Goal: Transaction & Acquisition: Obtain resource

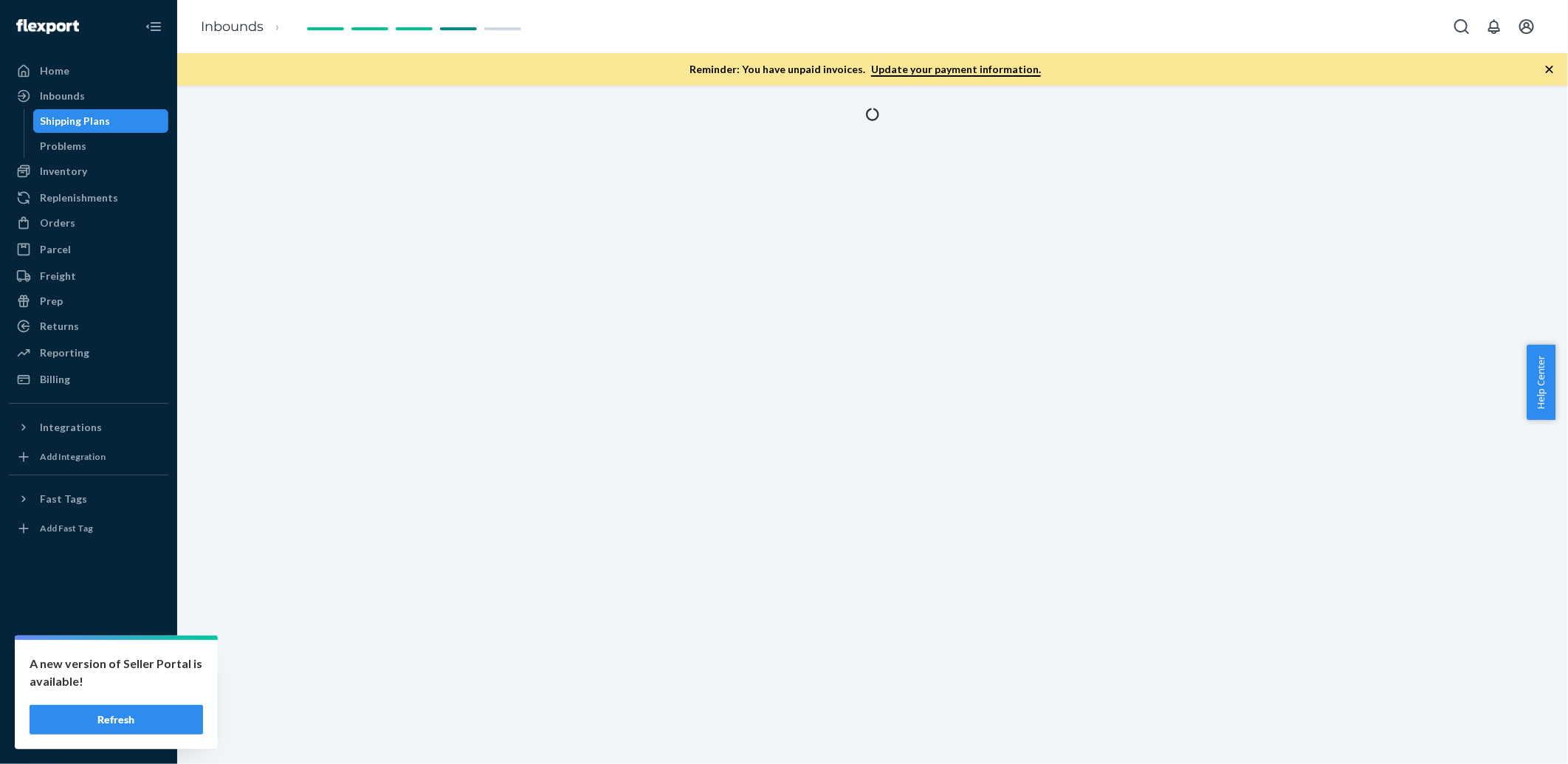
click at [105, 122] on div "Shipping Plans" at bounding box center [76, 121] width 70 height 15
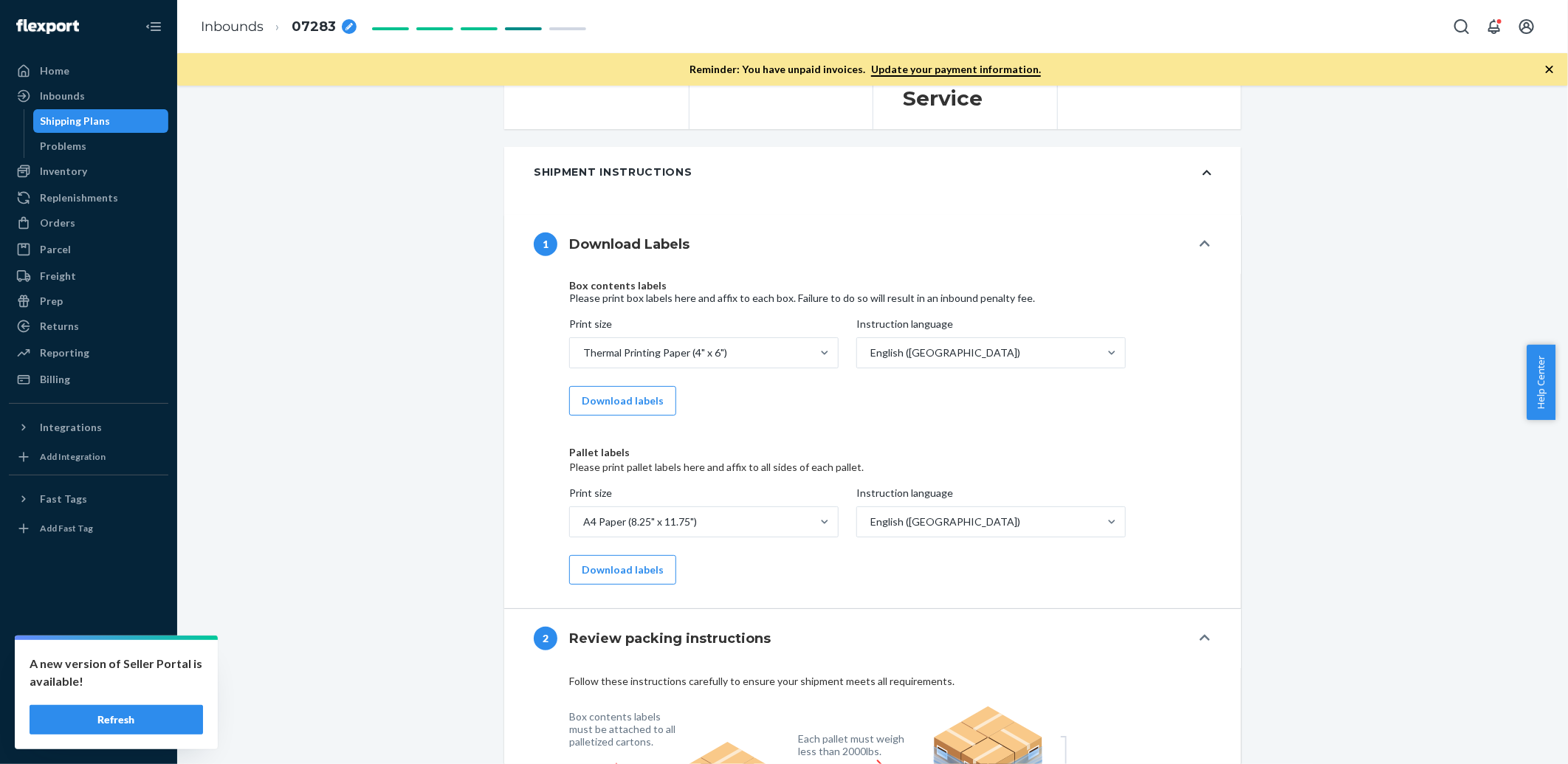
scroll to position [984, 0]
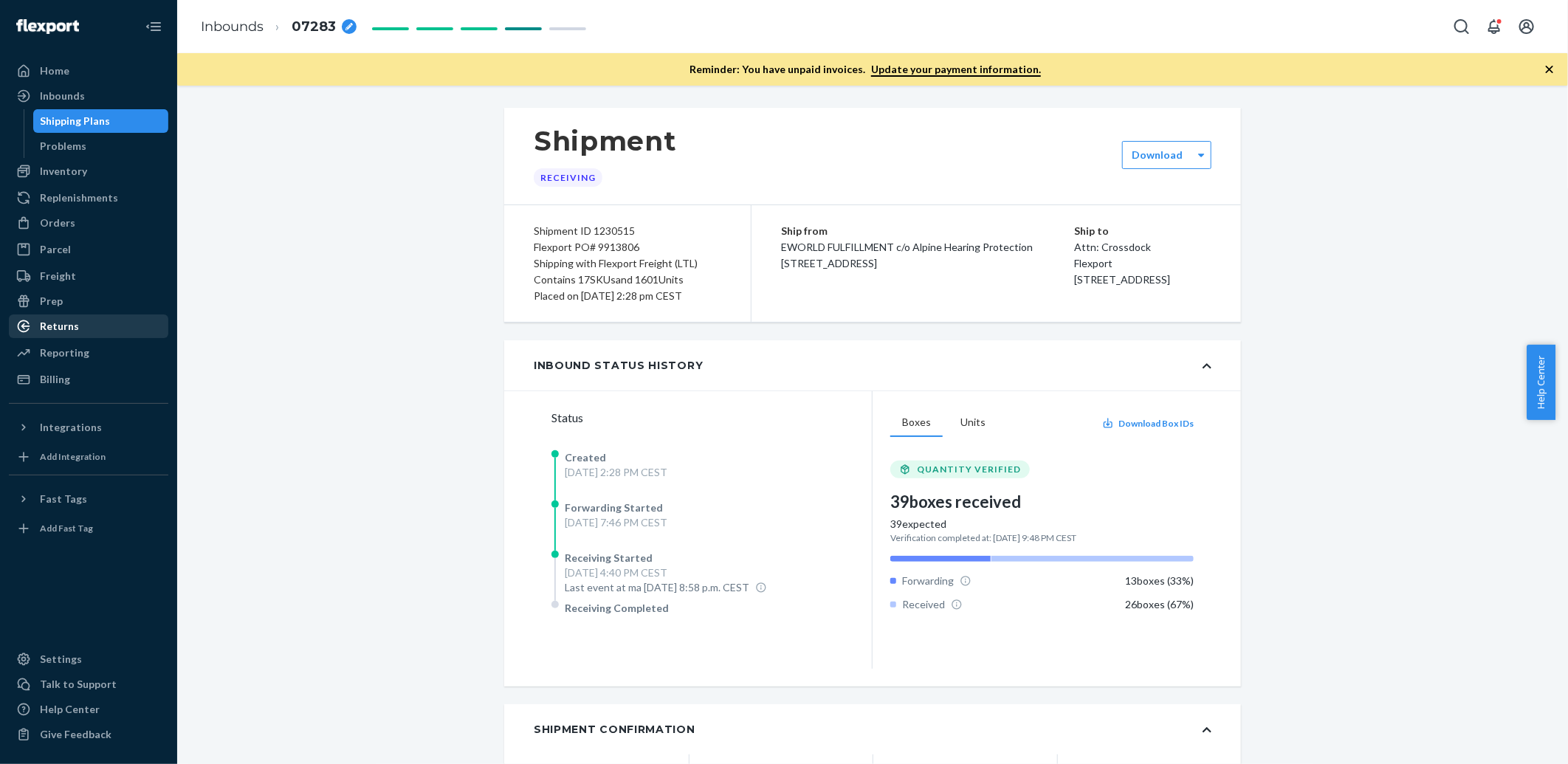
click at [86, 319] on div "Returns" at bounding box center [88, 326] width 156 height 21
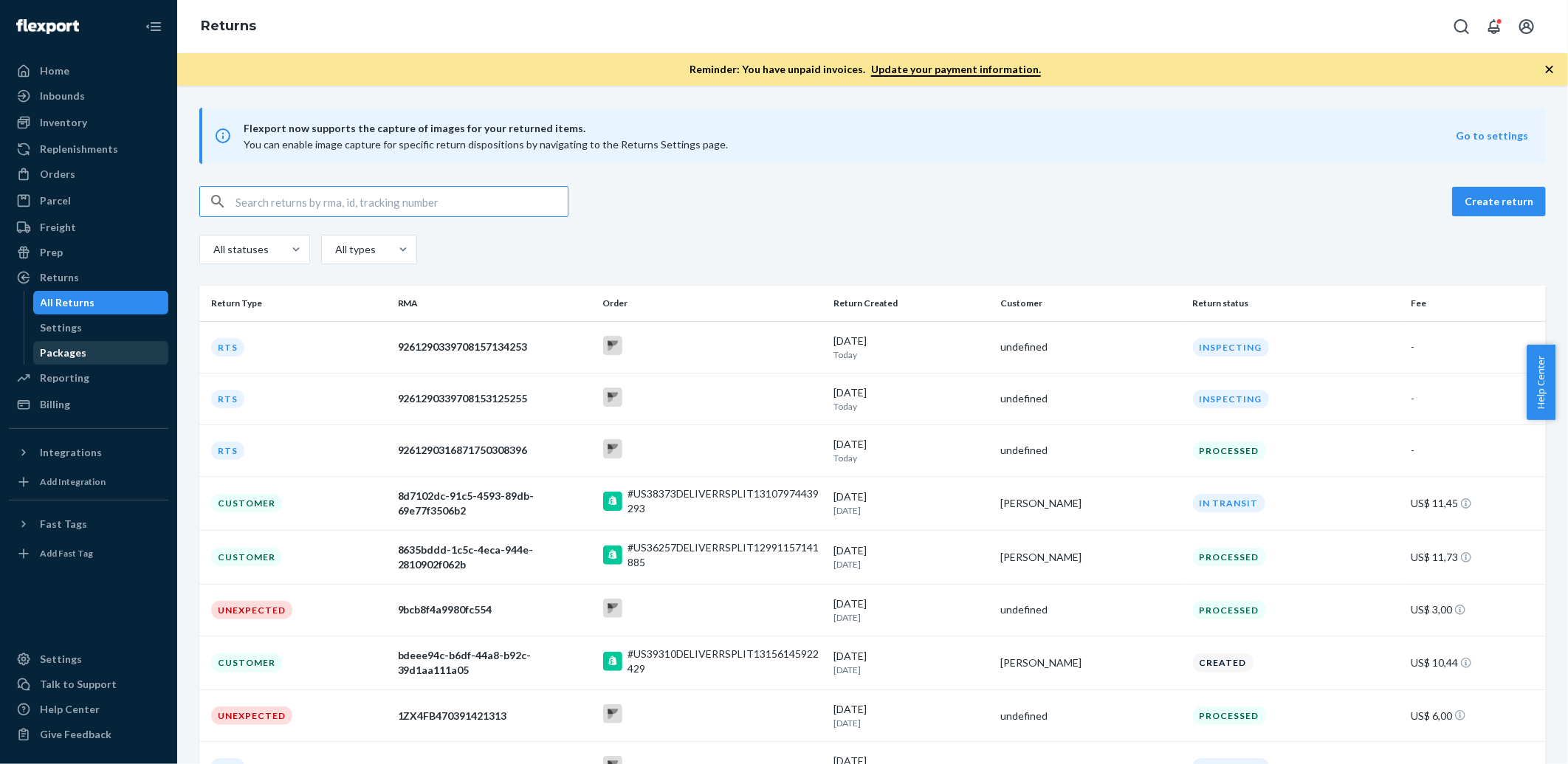
click at [119, 359] on div "Packages" at bounding box center [101, 352] width 133 height 21
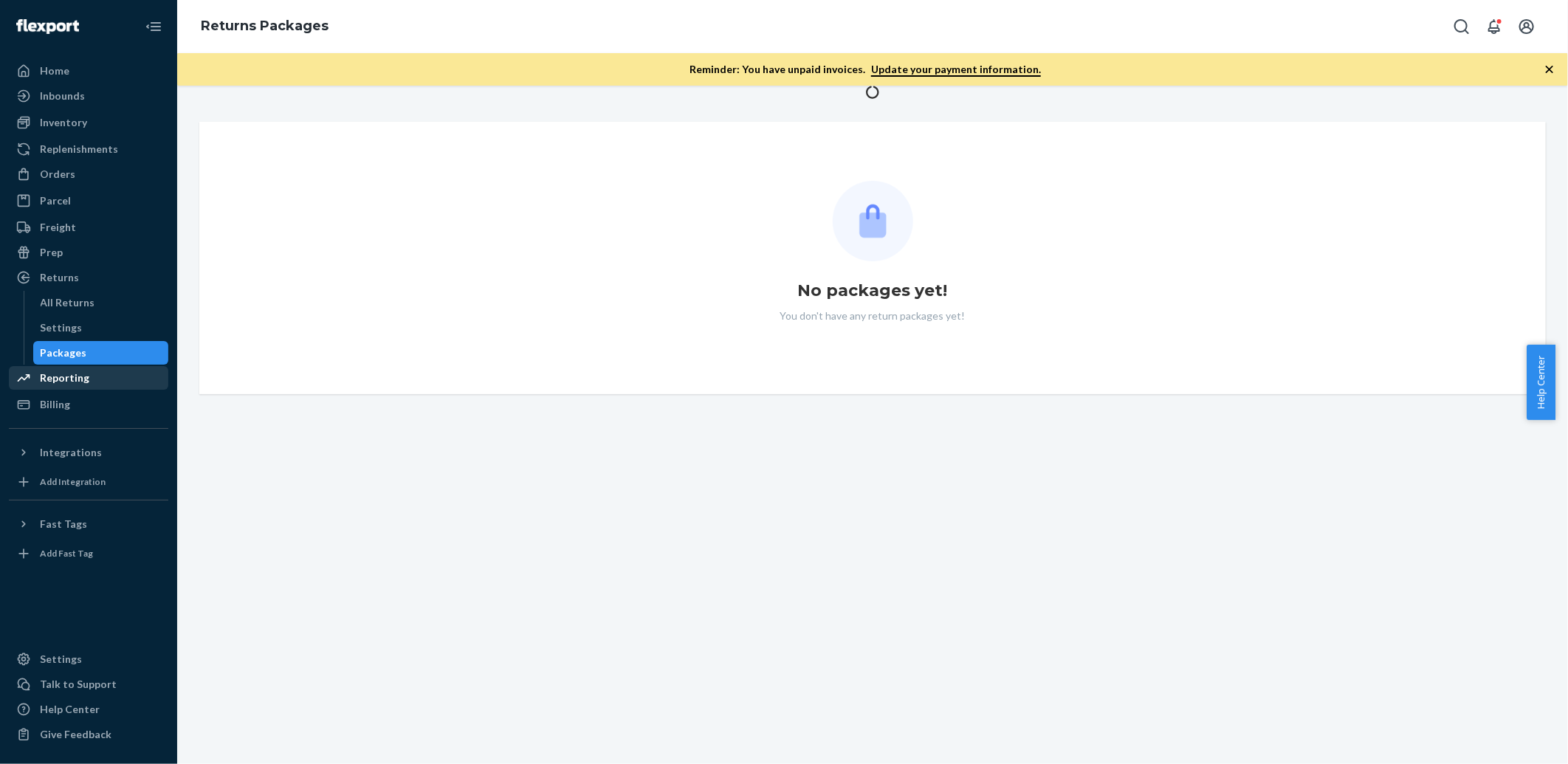
click at [105, 372] on div "Reporting" at bounding box center [88, 377] width 156 height 21
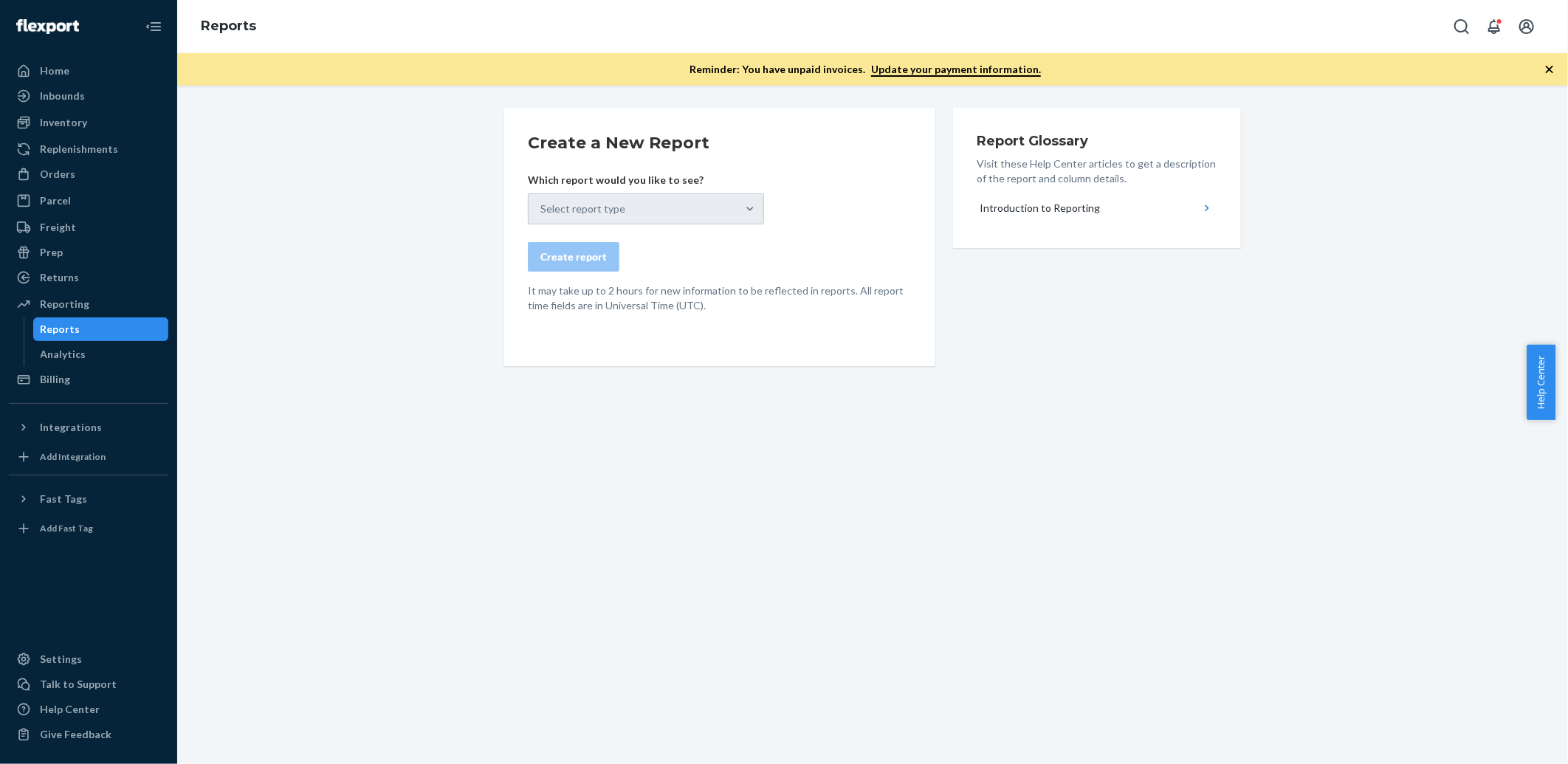
click at [655, 210] on div "Select report type" at bounding box center [645, 209] width 236 height 31
click at [750, 219] on div "Select report type" at bounding box center [645, 209] width 236 height 31
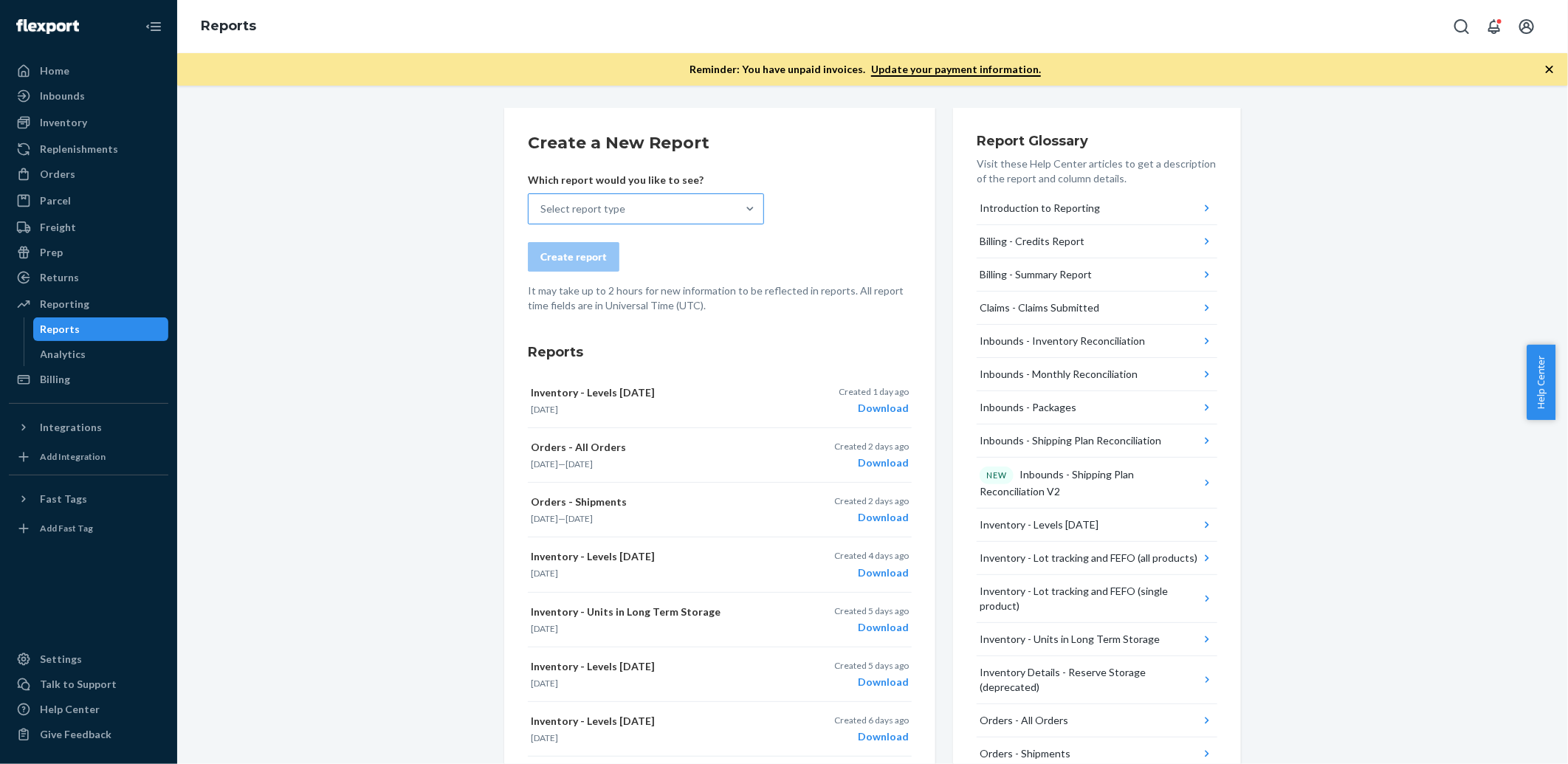
click at [674, 195] on div "Select report type" at bounding box center [632, 209] width 208 height 29
click at [542, 201] on input "Select report type" at bounding box center [541, 209] width 2 height 15
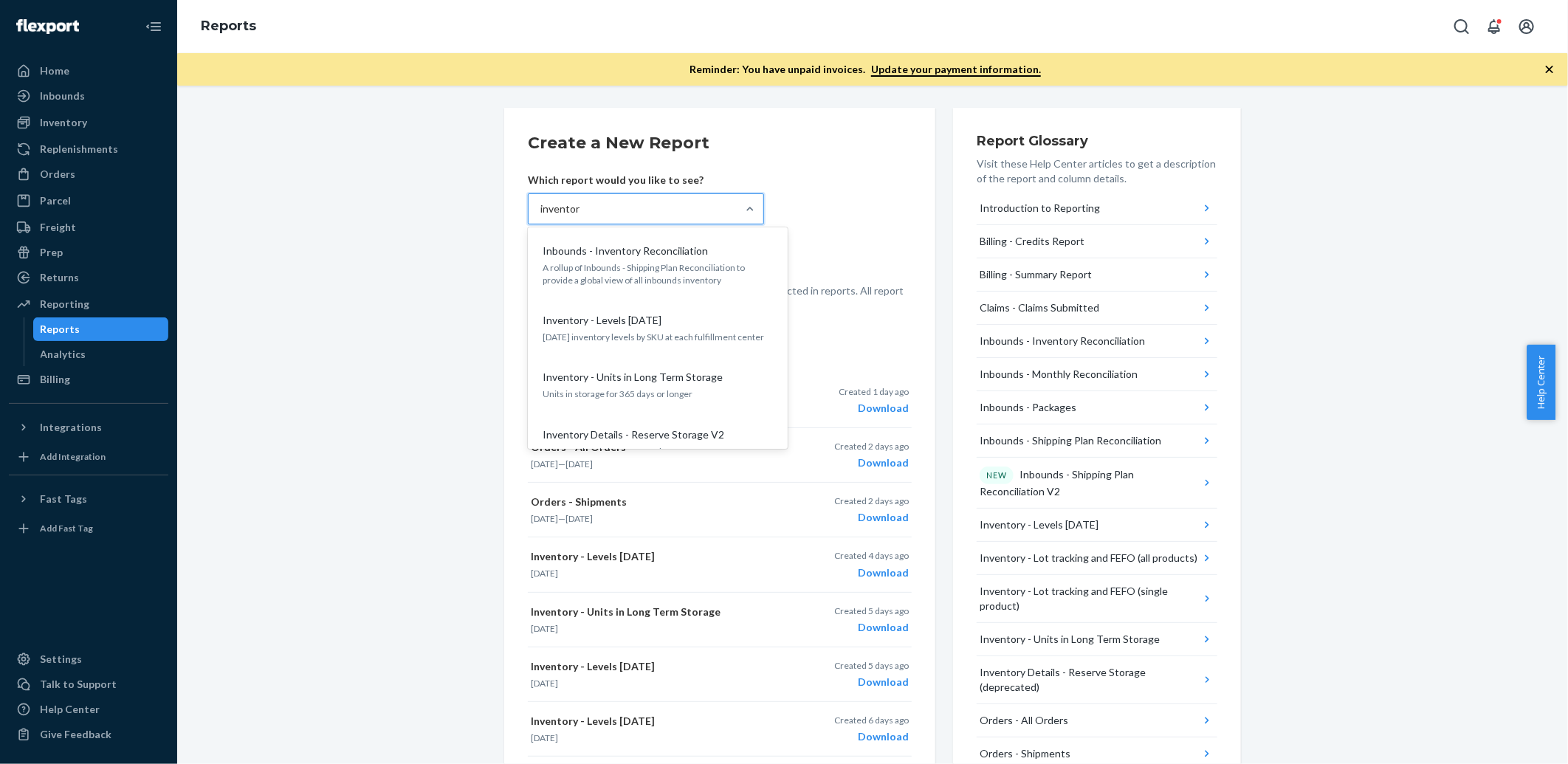
type input "inventory"
click at [712, 311] on div "Inventory - Levels [DATE] [DATE] inventory levels by SKU at each fulfillment ce…" at bounding box center [657, 328] width 236 height 45
click at [585, 216] on input "inventory" at bounding box center [563, 209] width 45 height 15
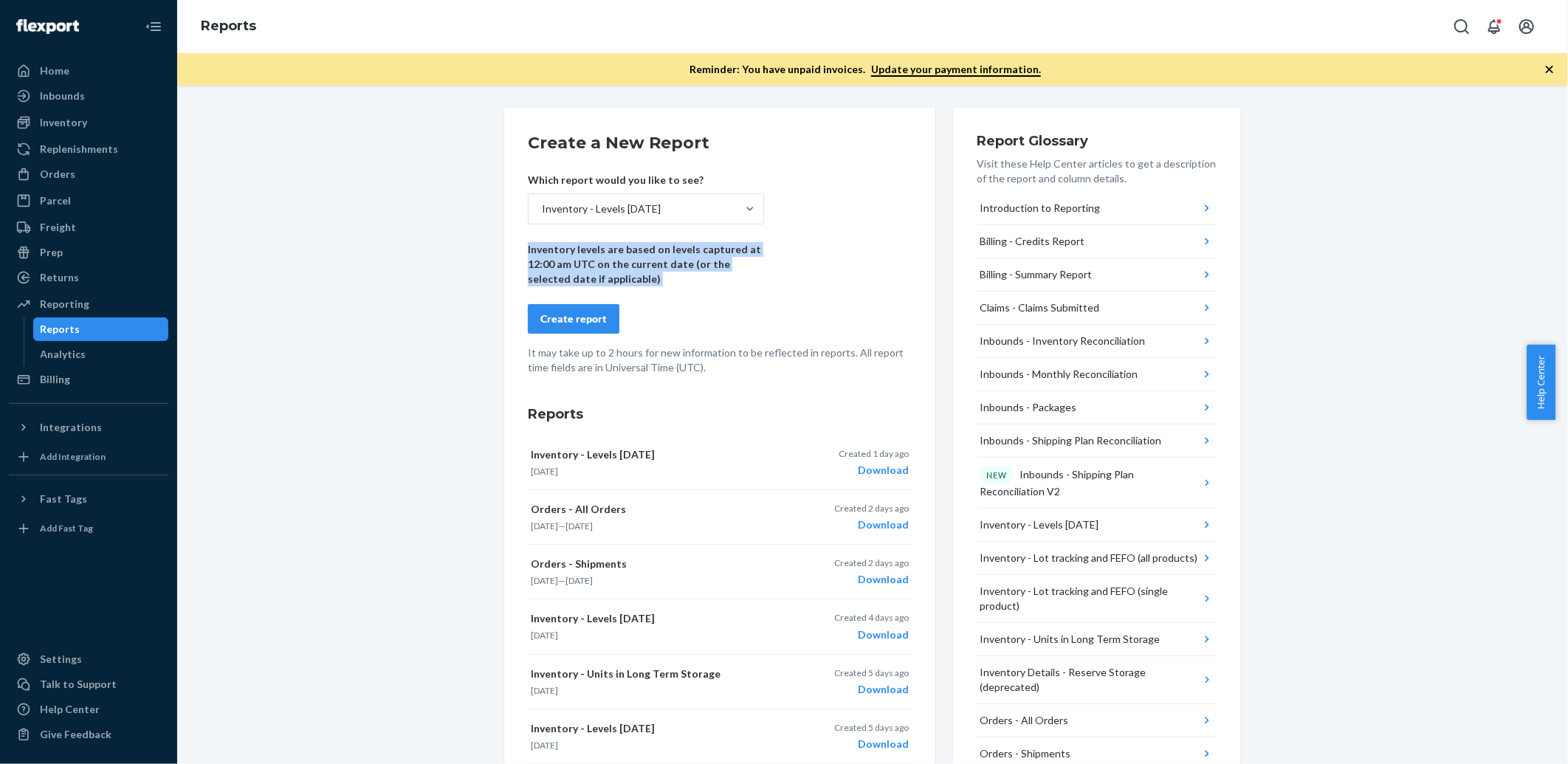
drag, startPoint x: 650, startPoint y: 293, endPoint x: 514, endPoint y: 244, distance: 144.6
click at [514, 244] on div "Create a New Report Which report would you like to see? Inventory - Levels [DAT…" at bounding box center [720, 672] width 431 height 1129
drag, startPoint x: 514, startPoint y: 244, endPoint x: 648, endPoint y: 259, distance: 134.8
click at [616, 256] on p "Inventory levels are based on levels captured at 12:00 am UTC on the current da…" at bounding box center [645, 264] width 236 height 44
click at [584, 320] on div "Create report" at bounding box center [574, 319] width 67 height 15
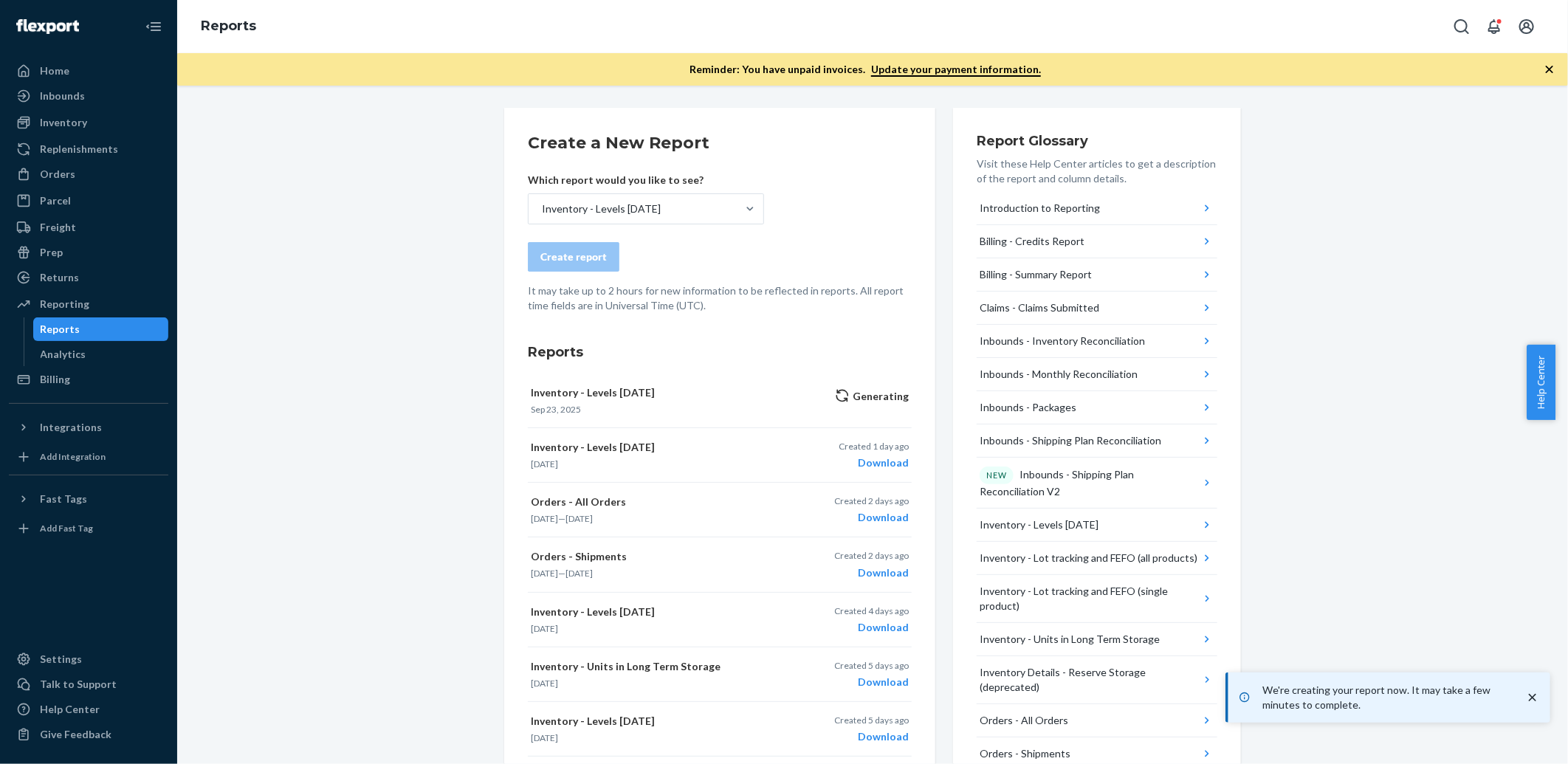
drag, startPoint x: 862, startPoint y: 390, endPoint x: 916, endPoint y: 332, distance: 79.2
click at [916, 332] on div "Create a New Report Which report would you like to see? Inventory - Levels [DAT…" at bounding box center [720, 672] width 431 height 1129
drag, startPoint x: 881, startPoint y: 346, endPoint x: 906, endPoint y: 378, distance: 40.6
click at [906, 378] on div "Create a New Report Which report would you like to see? Inventory - Levels [DAT…" at bounding box center [720, 672] width 431 height 1129
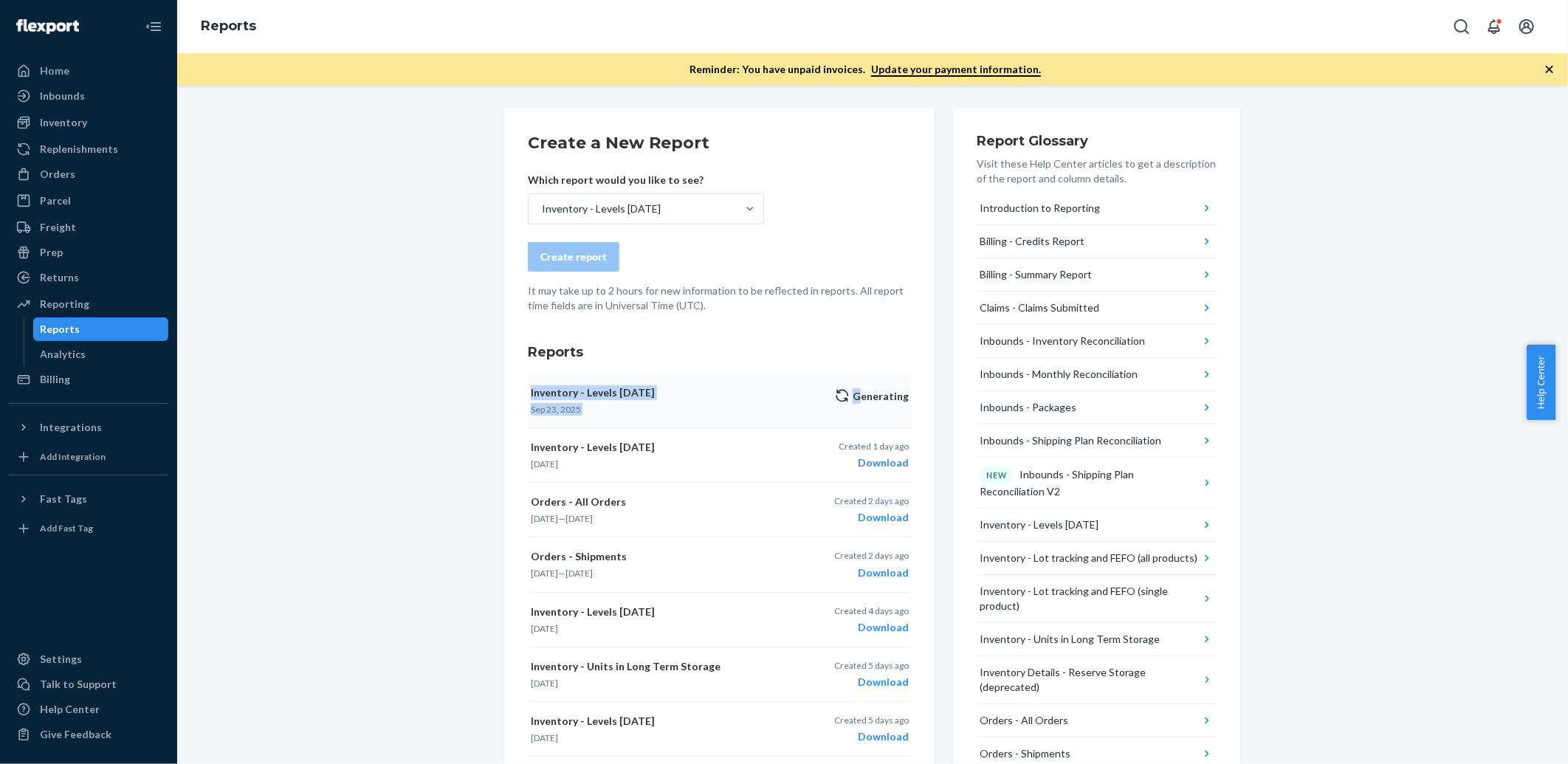
drag, startPoint x: 907, startPoint y: 357, endPoint x: 857, endPoint y: 392, distance: 61.0
click at [857, 392] on div "Create a New Report Which report would you like to see? Inventory - Levels [DAT…" at bounding box center [720, 672] width 431 height 1129
drag, startPoint x: 857, startPoint y: 392, endPoint x: 797, endPoint y: 352, distance: 72.1
click at [797, 352] on h3 "Reports" at bounding box center [720, 352] width 384 height 19
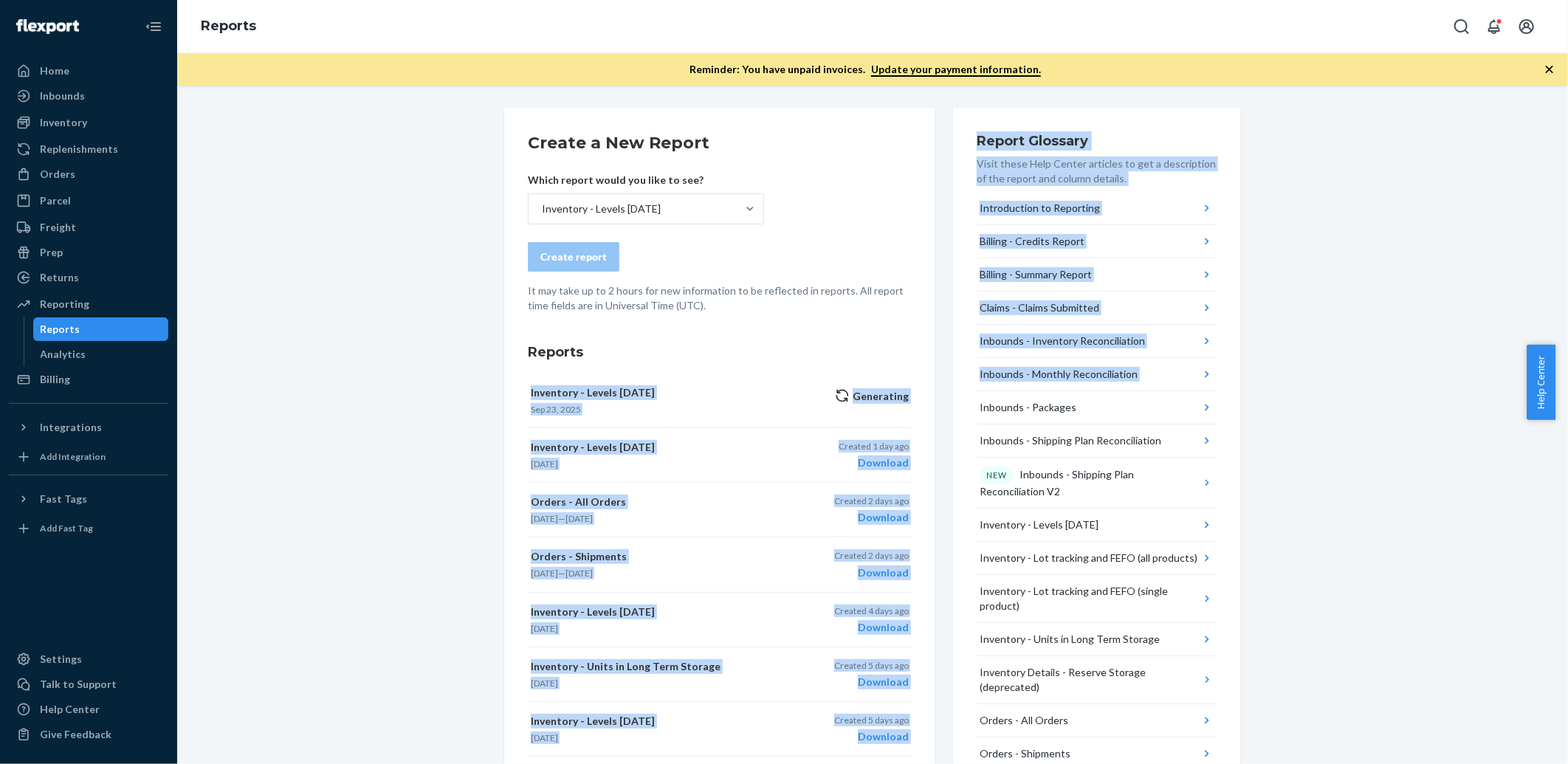
drag, startPoint x: 794, startPoint y: 352, endPoint x: 961, endPoint y: 402, distance: 174.3
click at [961, 402] on div "Create a New Report Which report would you like to see? Inventory - Levels [DAT…" at bounding box center [873, 672] width 737 height 1129
drag, startPoint x: 961, startPoint y: 402, endPoint x: 907, endPoint y: 401, distance: 54.0
click at [907, 399] on div "Create a New Report Which report would you like to see? Inventory - Levels [DAT…" at bounding box center [720, 672] width 431 height 1129
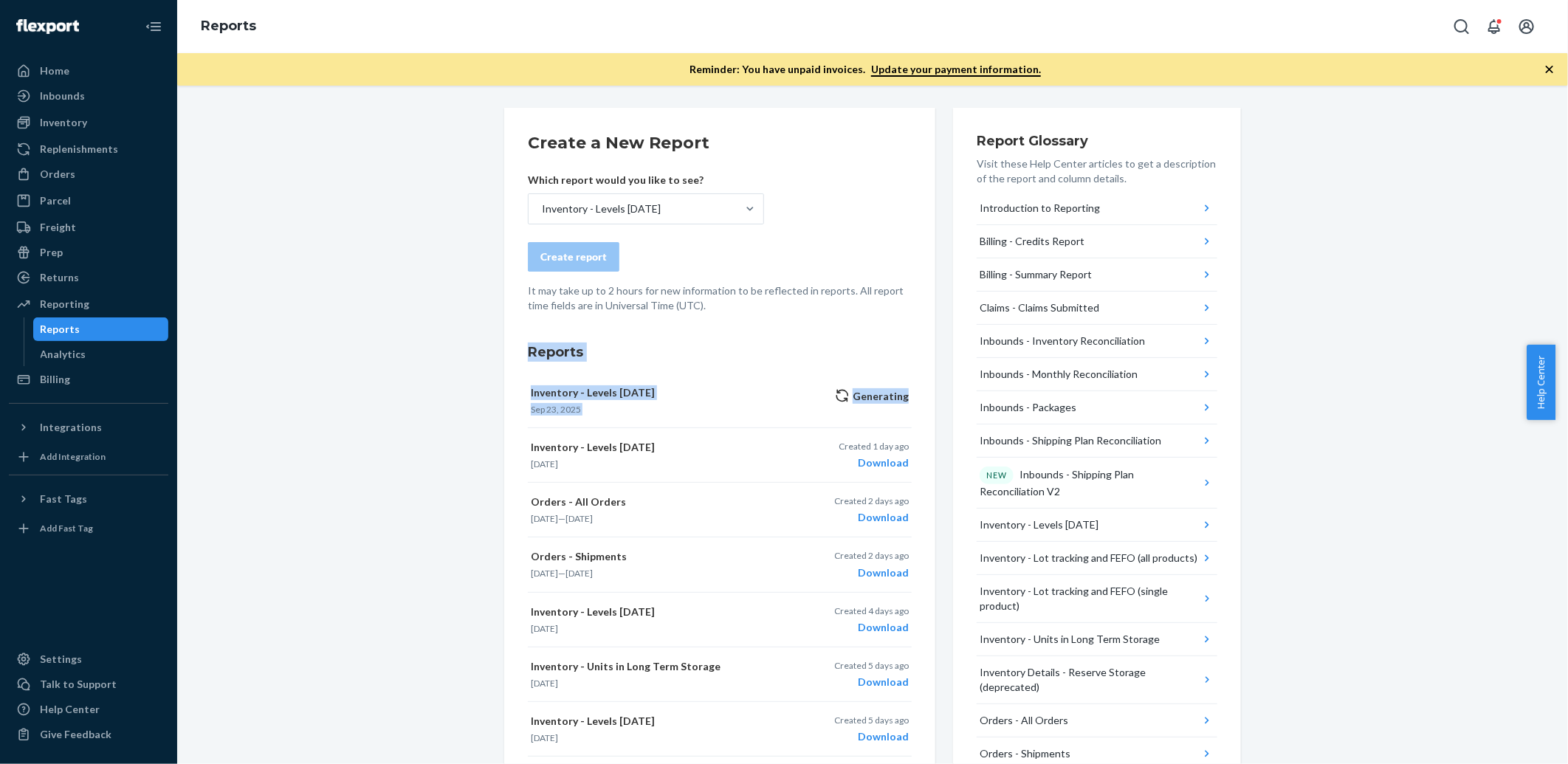
drag, startPoint x: 921, startPoint y: 412, endPoint x: 474, endPoint y: 322, distance: 456.0
click at [474, 322] on div "Create a New Report Which report would you like to see? Inventory - Levels [DAT…" at bounding box center [873, 672] width 1369 height 1129
drag, startPoint x: 474, startPoint y: 322, endPoint x: 517, endPoint y: 336, distance: 45.2
click at [517, 336] on div "Create a New Report Which report would you like to see? Inventory - Levels [DAT…" at bounding box center [720, 672] width 431 height 1129
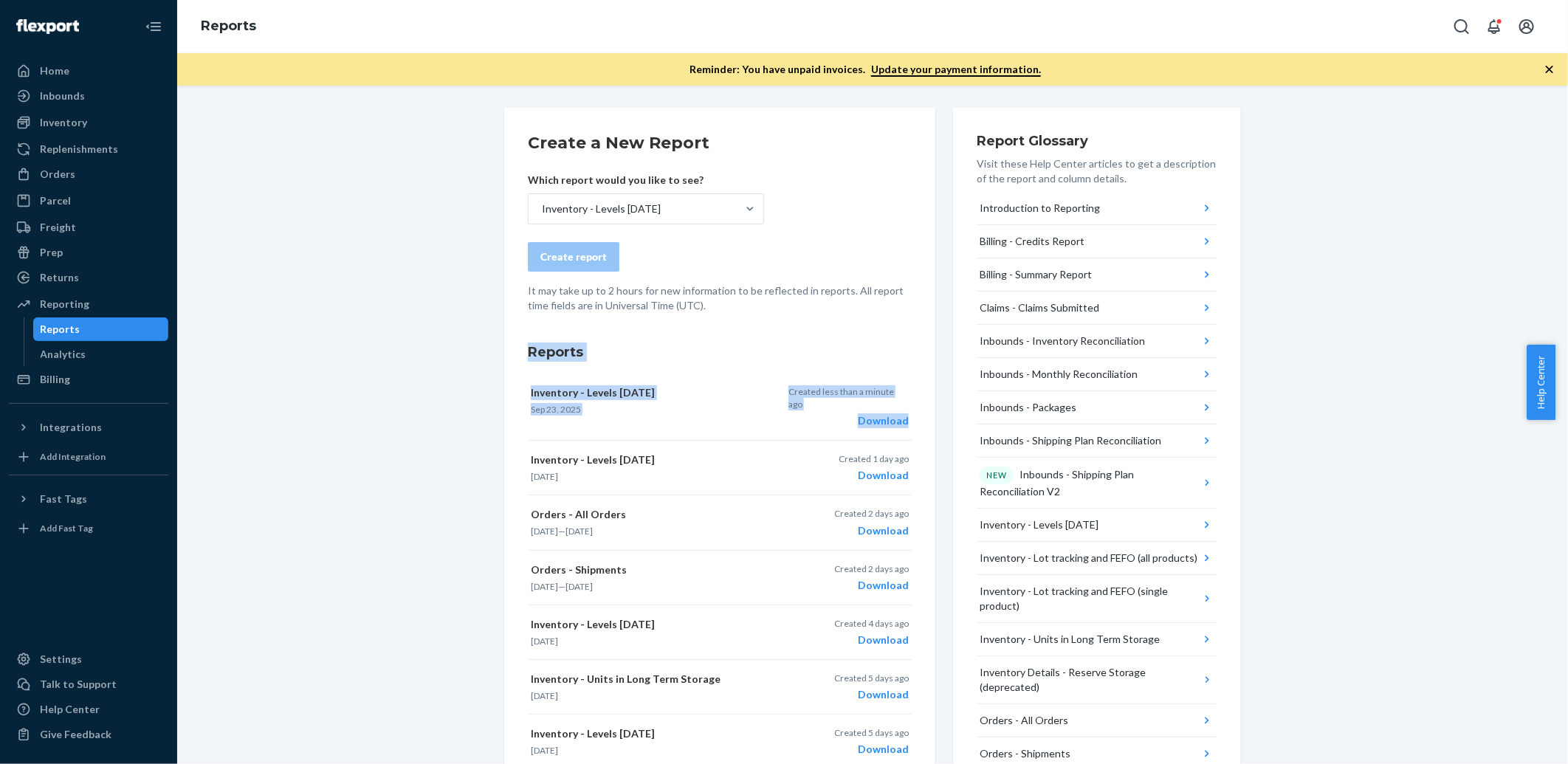
drag, startPoint x: 519, startPoint y: 348, endPoint x: 908, endPoint y: 404, distance: 393.0
click at [908, 404] on div "Create a New Report Which report would you like to see? Inventory - Levels [DAT…" at bounding box center [720, 672] width 431 height 1129
click at [910, 404] on div "Create a New Report Which report would you like to see? Inventory - Levels [DAT…" at bounding box center [720, 672] width 431 height 1129
click at [889, 413] on div "Download" at bounding box center [849, 421] width 120 height 15
